Goal: Transaction & Acquisition: Purchase product/service

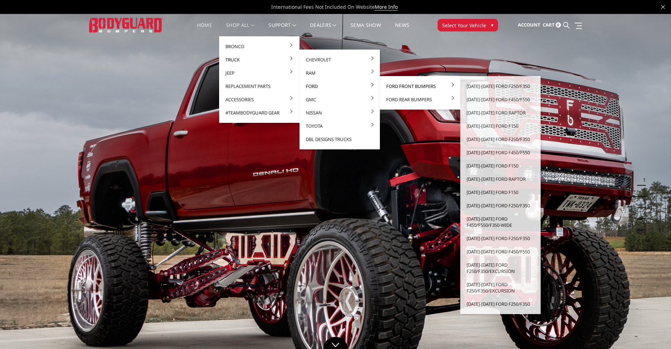
click at [393, 85] on link "Ford Front Bumpers" at bounding box center [419, 86] width 75 height 13
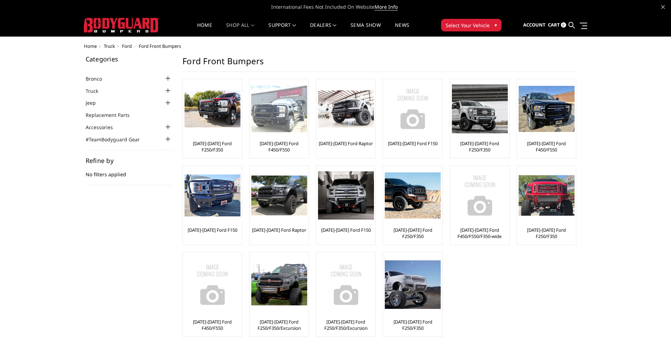
click at [280, 120] on img at bounding box center [279, 109] width 56 height 47
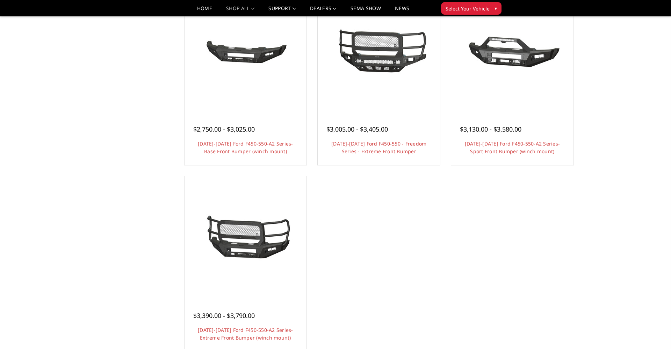
scroll to position [513, 0]
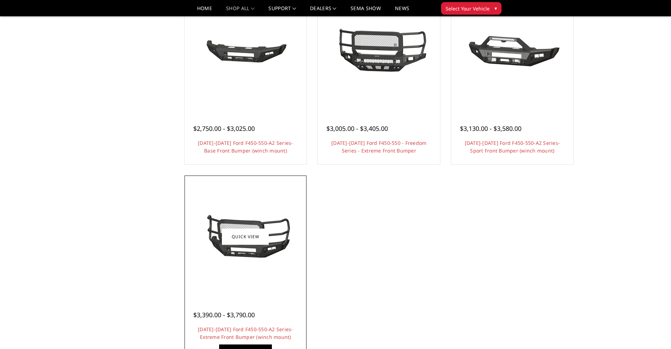
click at [239, 255] on img at bounding box center [245, 237] width 112 height 52
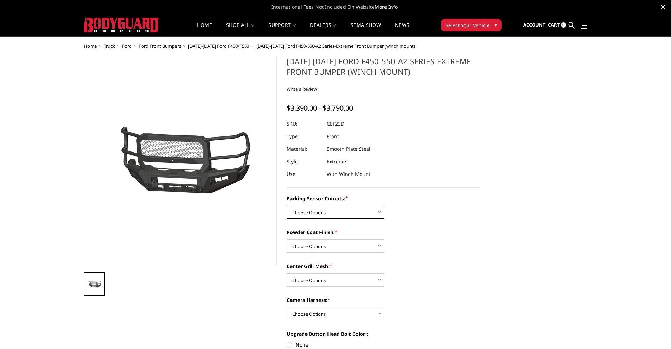
select select "2429"
select select "2431"
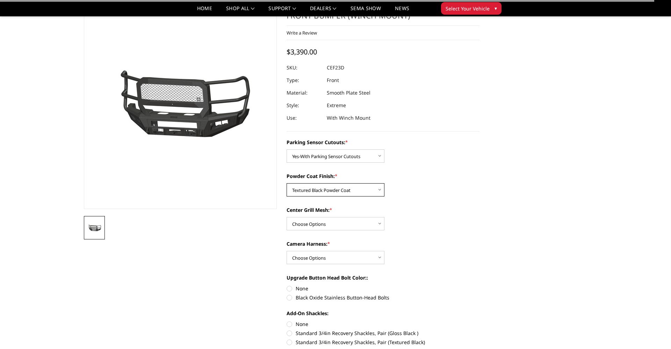
scroll to position [36, 0]
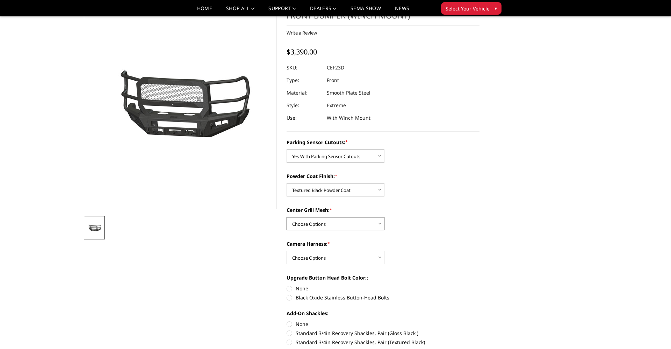
select select "2433"
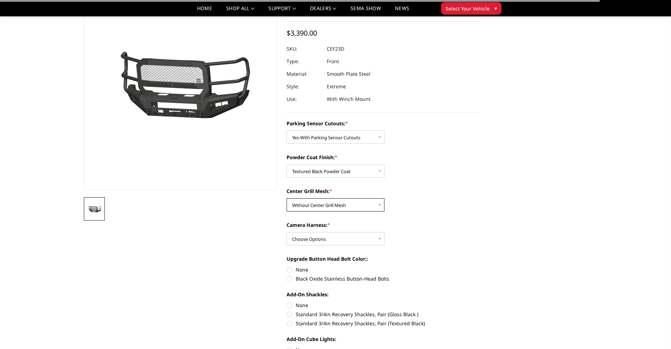
scroll to position [54, 0]
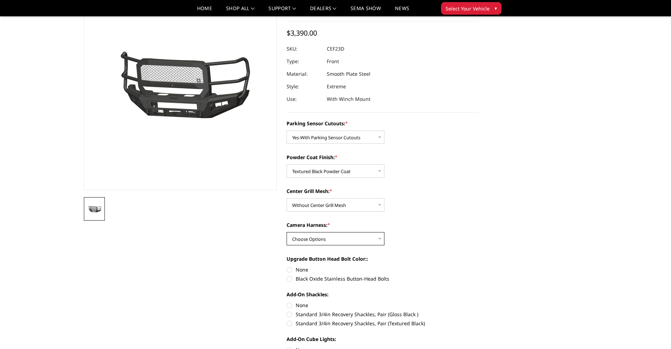
select select "2434"
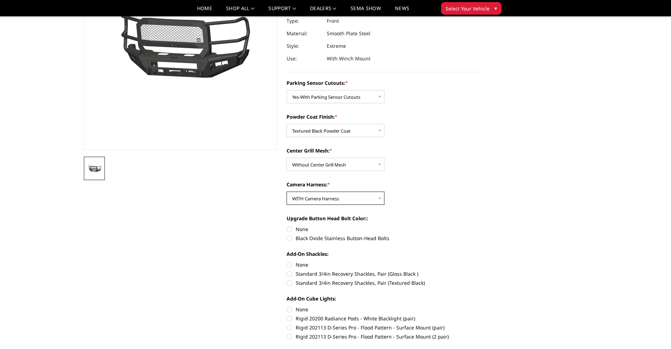
scroll to position [95, 0]
click at [289, 239] on label "Black Oxide Stainless Button-Head Bolts" at bounding box center [382, 238] width 193 height 7
click at [479, 226] on input "Black Oxide Stainless Button-Head Bolts" at bounding box center [479, 226] width 0 height 0
radio input "true"
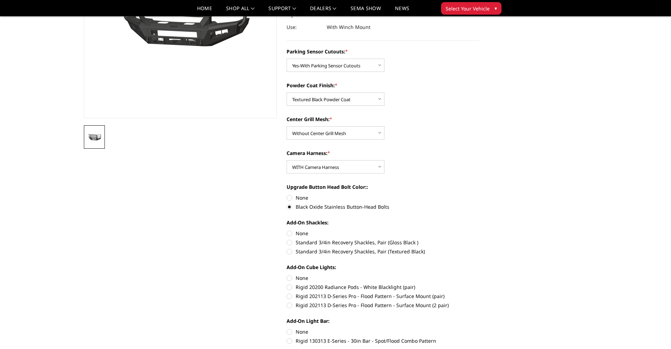
scroll to position [124, 0]
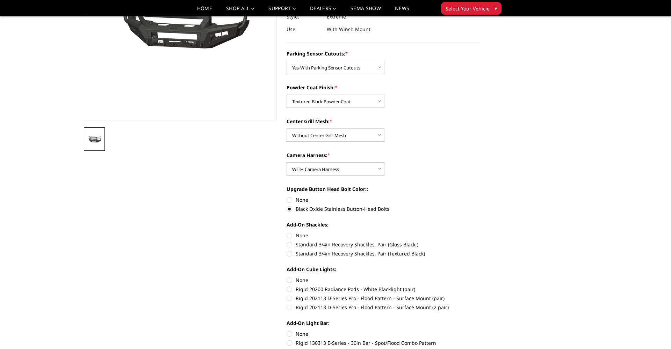
click at [291, 256] on label "Standard 3/4in Recovery Shackles, Pair (Textured Black)" at bounding box center [382, 253] width 193 height 7
click at [479, 241] on input "Standard 3/4in Recovery Shackles, Pair (Textured Black)" at bounding box center [479, 241] width 0 height 0
radio input "true"
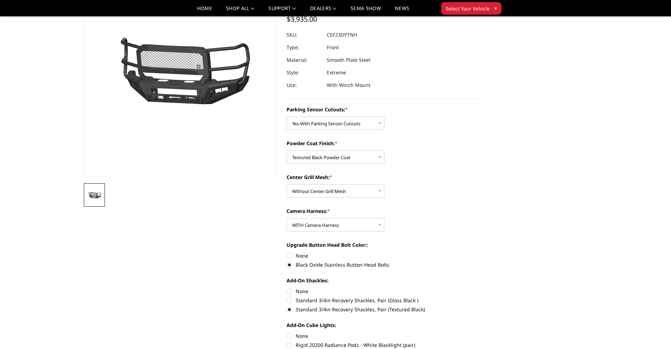
scroll to position [151, 0]
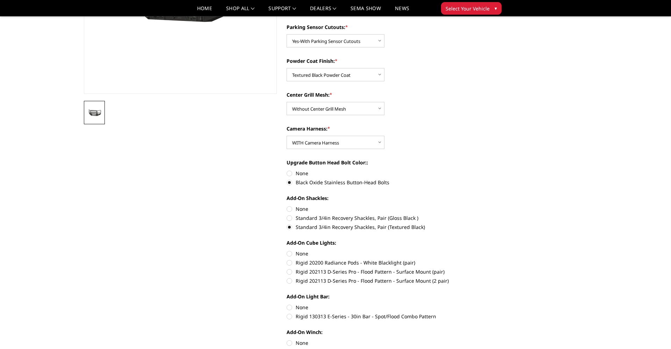
click at [293, 281] on label "Rigid 202113 D-Series Pro - Flood Pattern - Surface Mount (2 pair)" at bounding box center [382, 280] width 193 height 7
click at [479, 269] on input "Rigid 202113 D-Series Pro - Flood Pattern - Surface Mount (2 pair)" at bounding box center [479, 268] width 0 height 0
radio input "true"
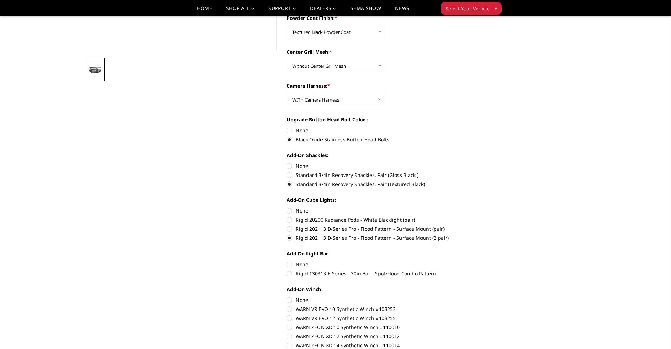
scroll to position [194, 0]
click at [290, 274] on label "Rigid 130313 E-Series - 30in Bar - Spot/Flood Combo Pattern" at bounding box center [382, 273] width 193 height 7
click at [479, 261] on input "Rigid 130313 E-Series - 30in Bar - Spot/Flood Combo Pattern" at bounding box center [479, 261] width 0 height 0
radio input "true"
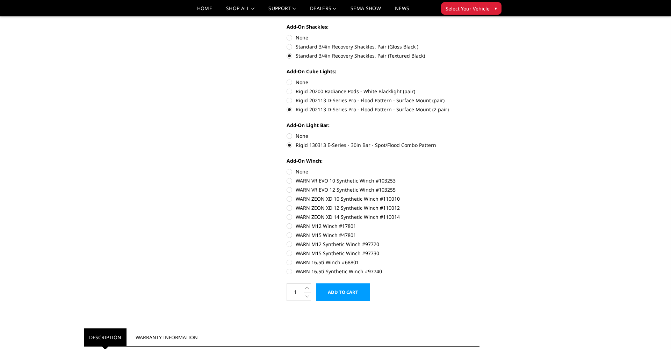
scroll to position [323, 0]
click at [291, 262] on label "WARN 16.5ti Winch #68801" at bounding box center [382, 261] width 193 height 7
click at [479, 249] on input "WARN 16.5ti Winch #68801" at bounding box center [479, 249] width 0 height 0
radio input "true"
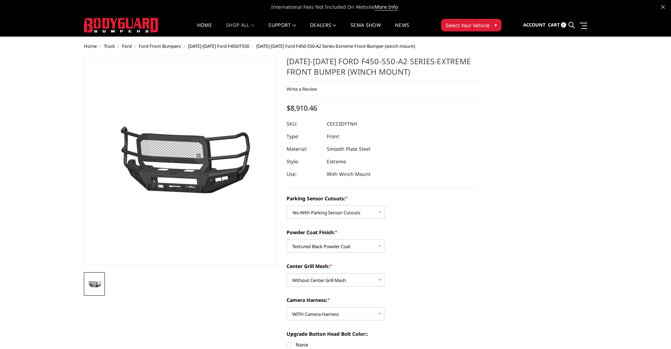
scroll to position [0, 0]
